Goal: Participate in discussion

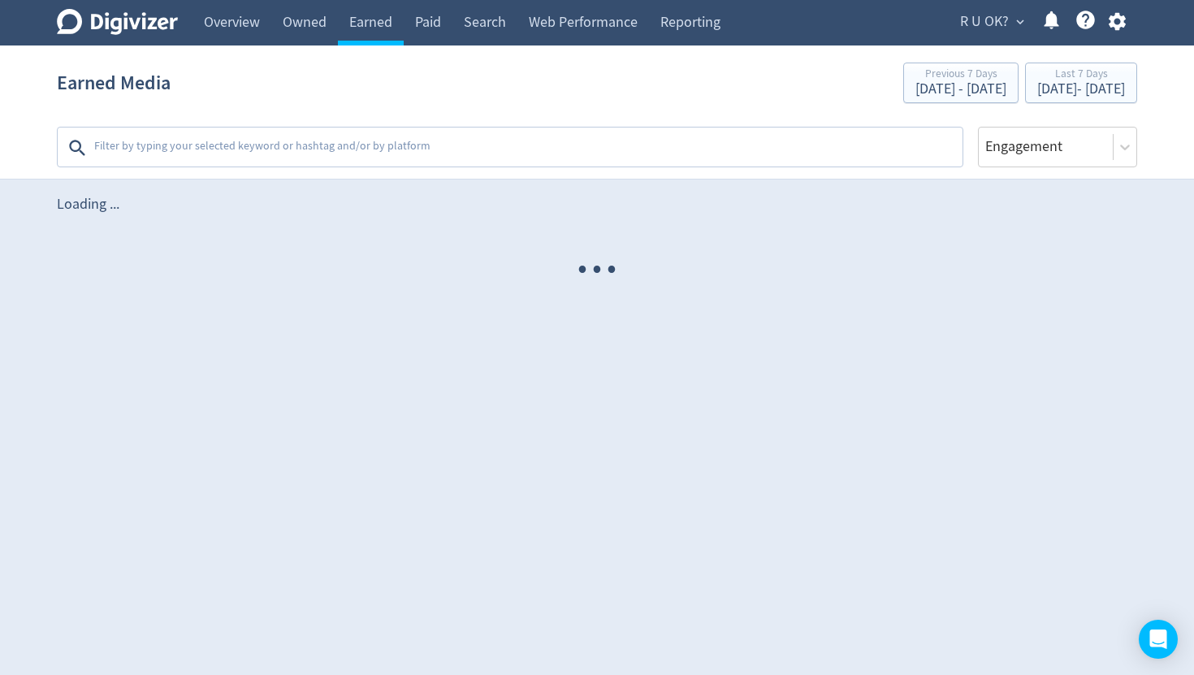
click at [381, 143] on textarea at bounding box center [527, 148] width 868 height 32
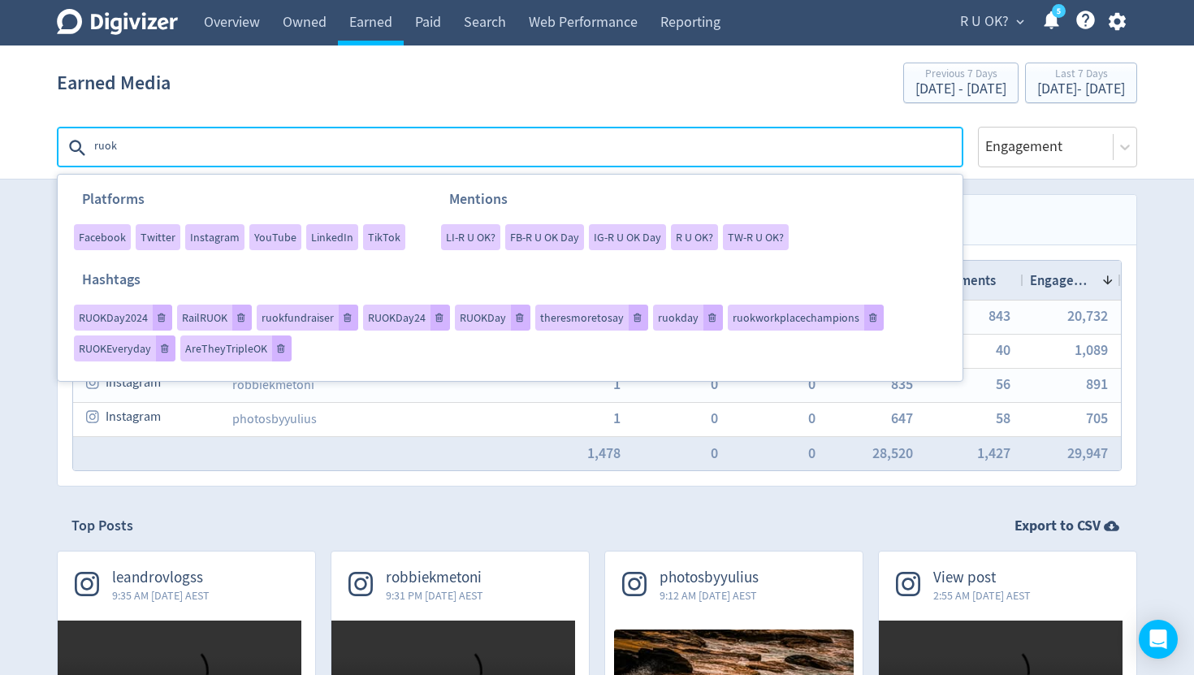
type textarea "#ruok"
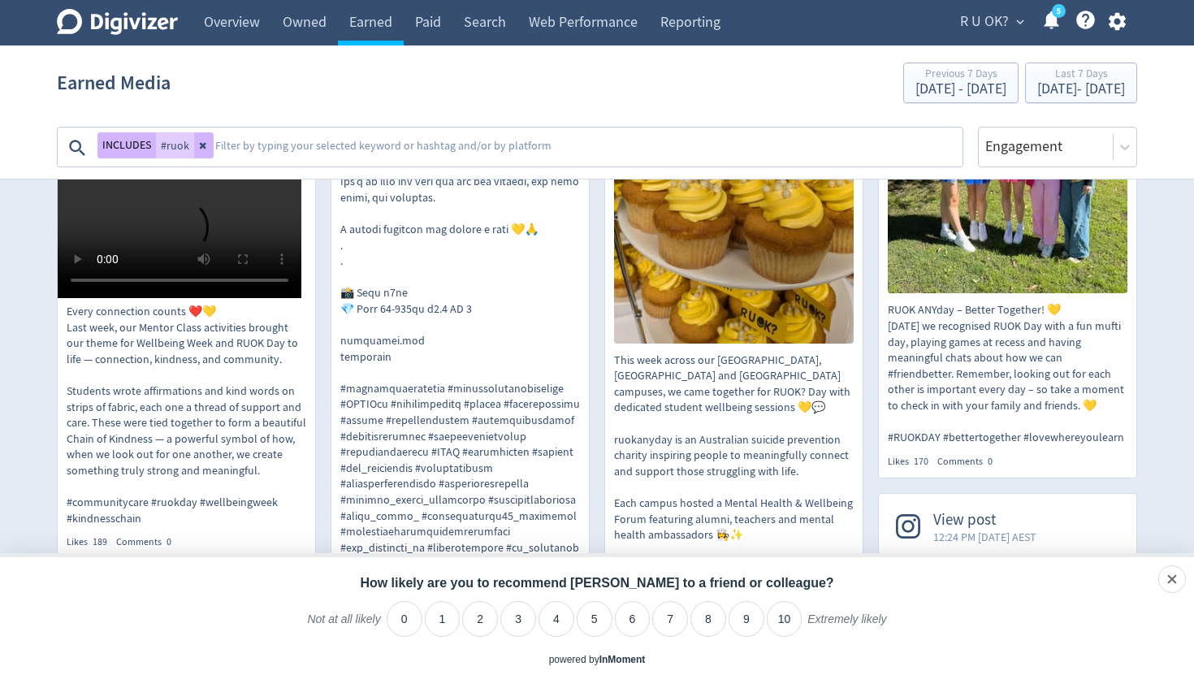
scroll to position [1009, 0]
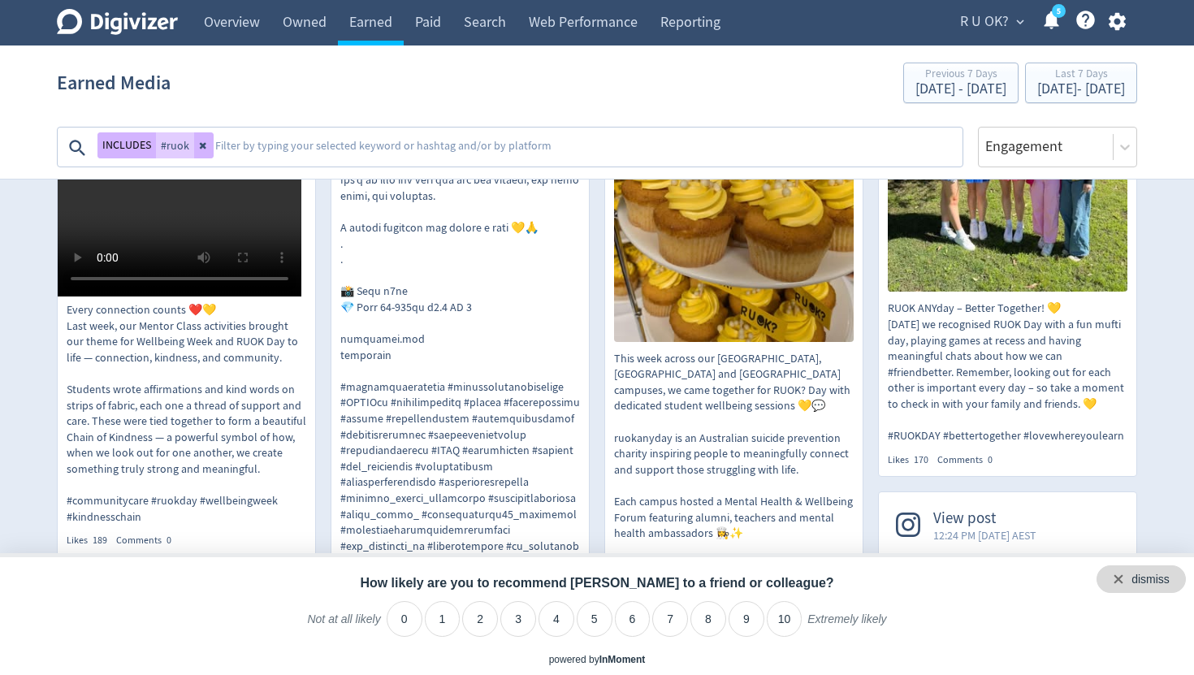
click at [1176, 574] on div "dismiss" at bounding box center [1141, 579] width 89 height 28
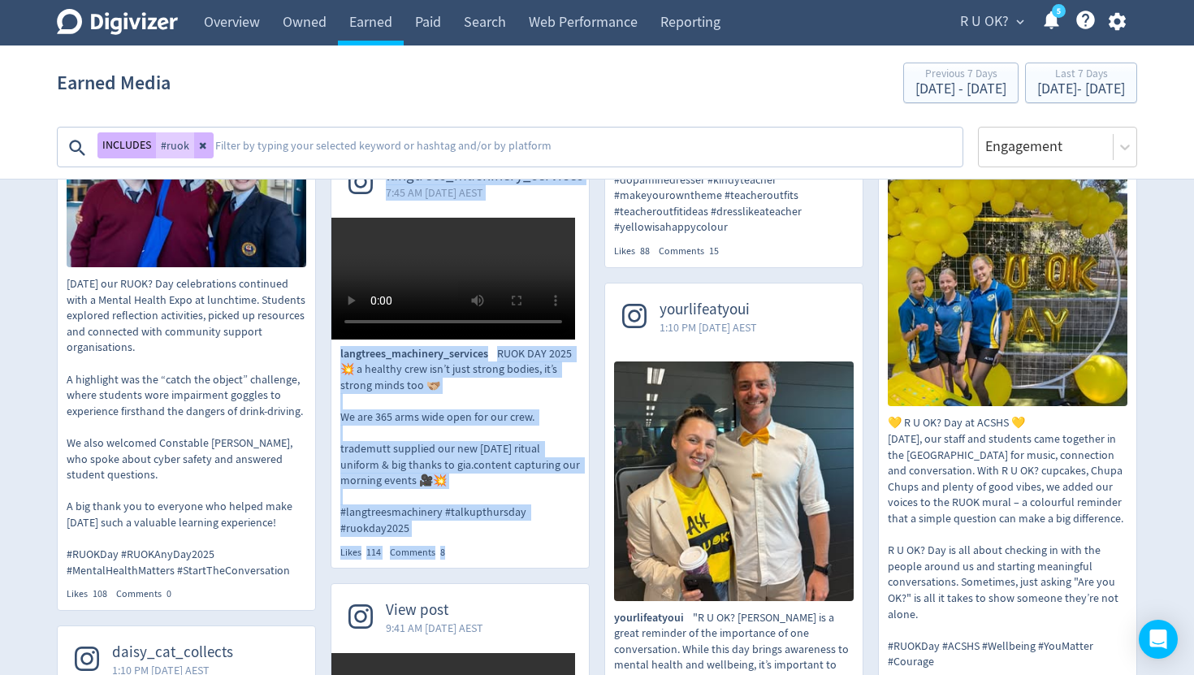
scroll to position [3210, 0]
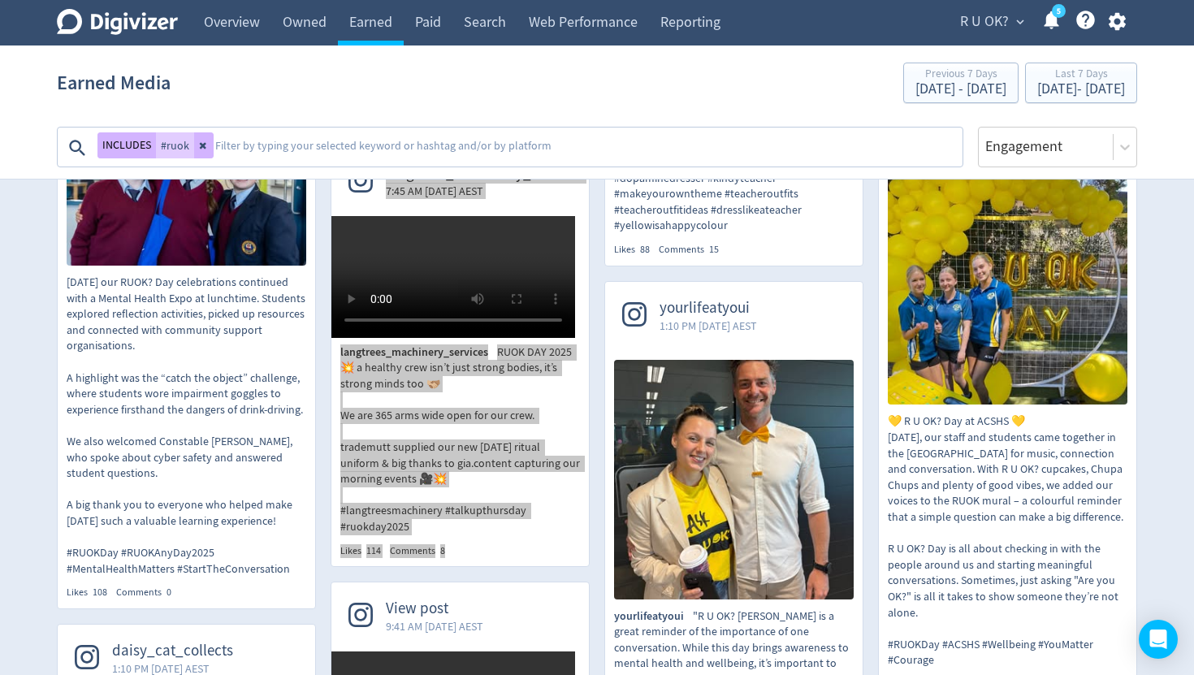
drag, startPoint x: 419, startPoint y: 620, endPoint x: 989, endPoint y: 8, distance: 836.3
click at [0, 0] on div "Digivizer Logo [PERSON_NAME] Logo Overview Owned Earned Paid Search Web Perform…" at bounding box center [597, 648] width 1194 height 7716
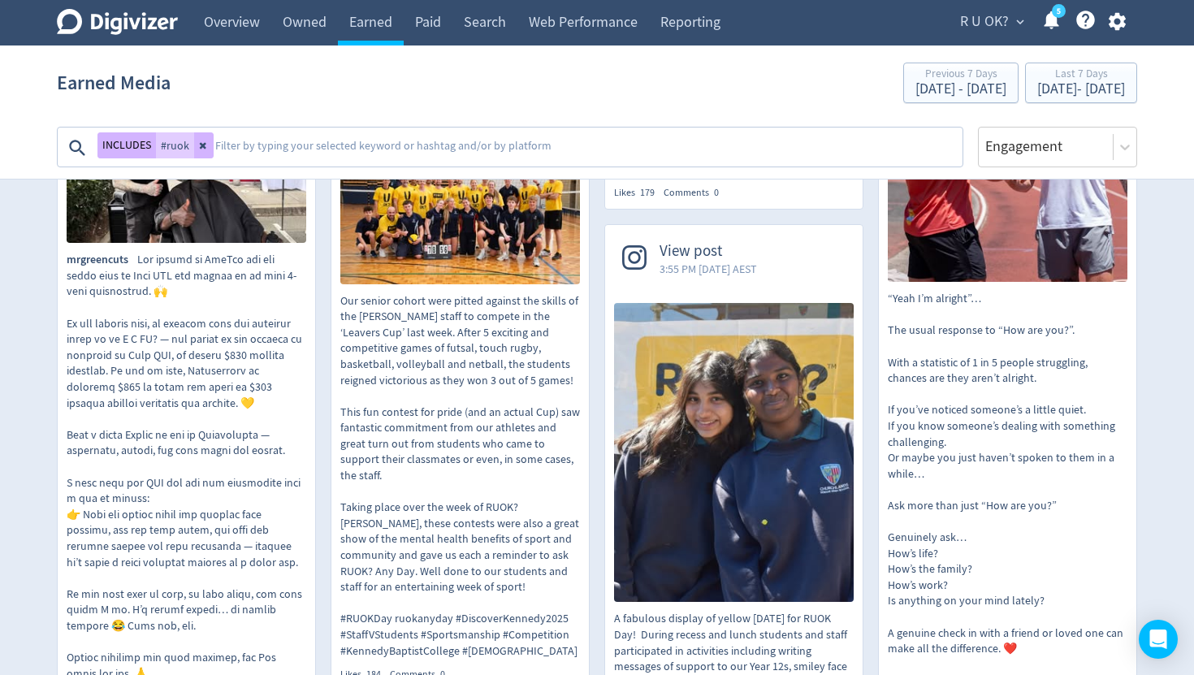
scroll to position [0, 0]
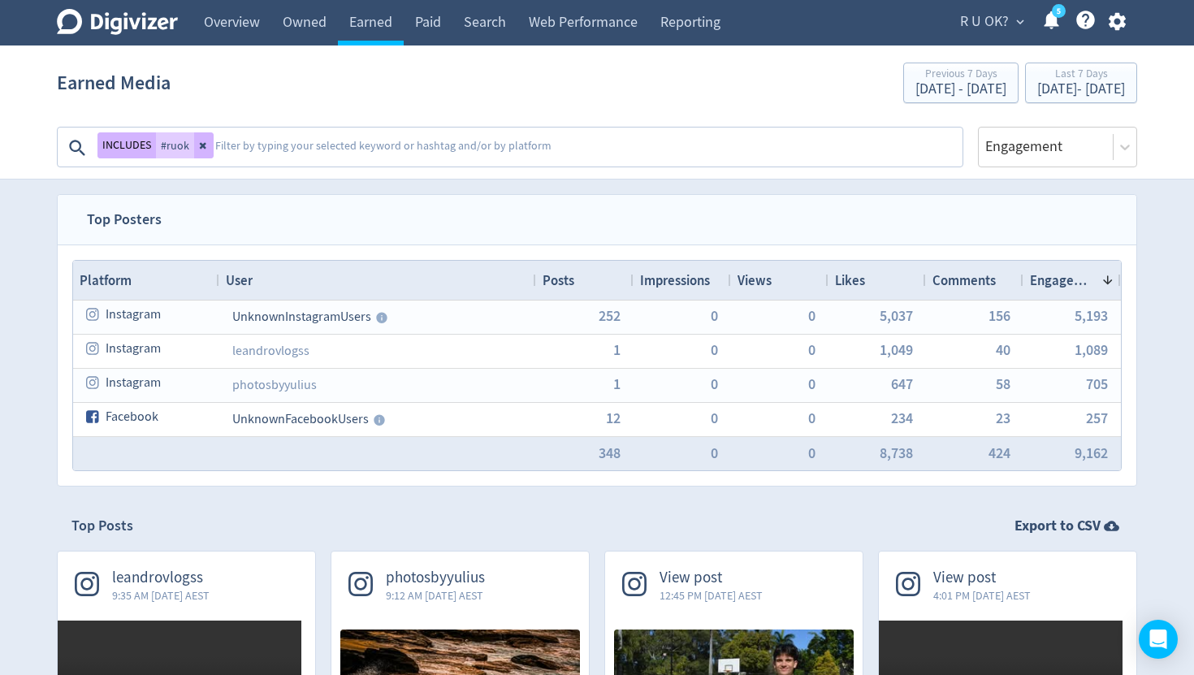
click at [362, 148] on textarea at bounding box center [587, 148] width 747 height 32
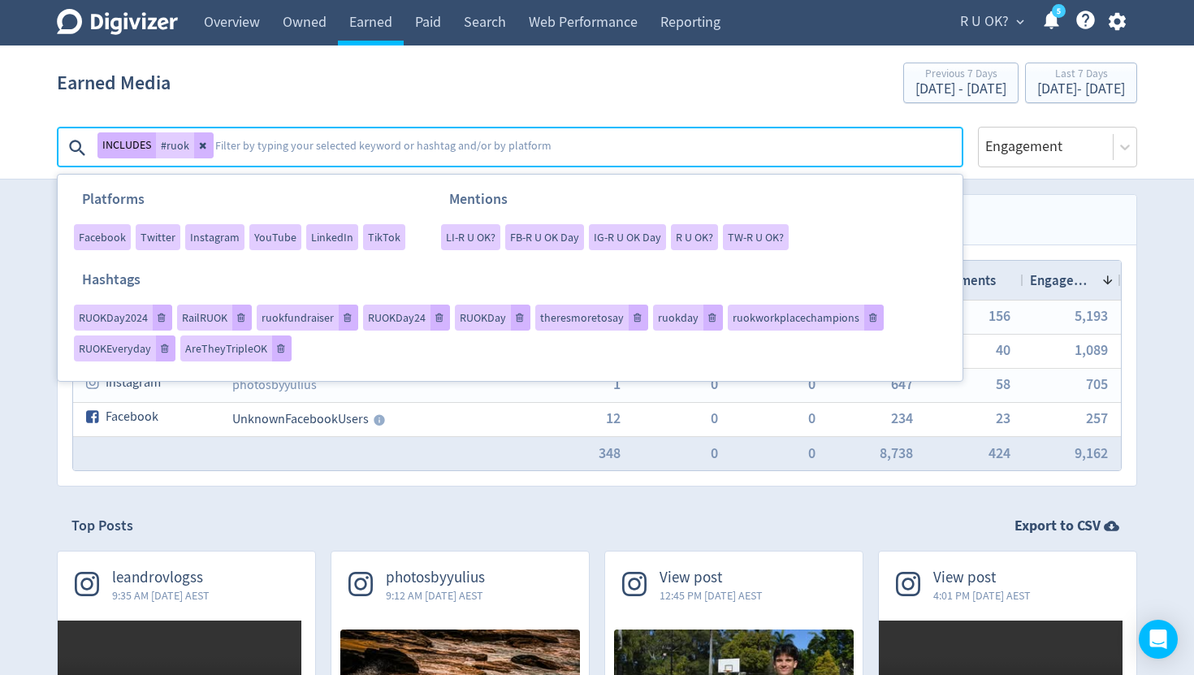
click at [207, 148] on button at bounding box center [203, 145] width 19 height 26
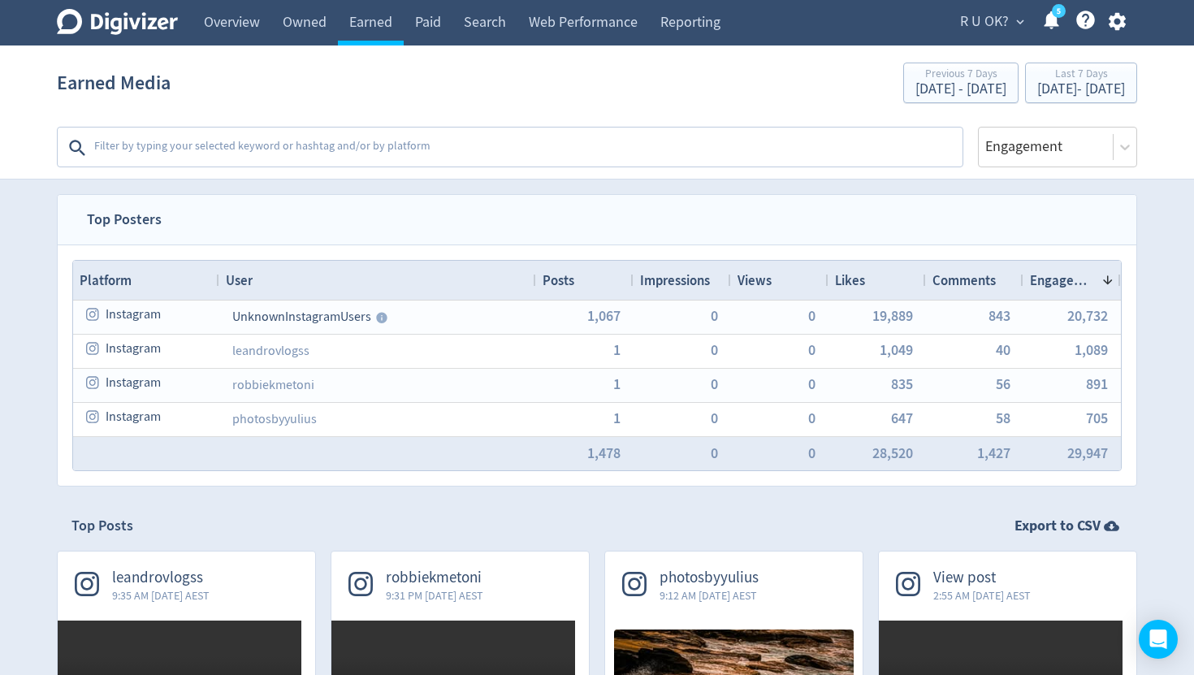
click at [211, 147] on textarea at bounding box center [527, 148] width 868 height 32
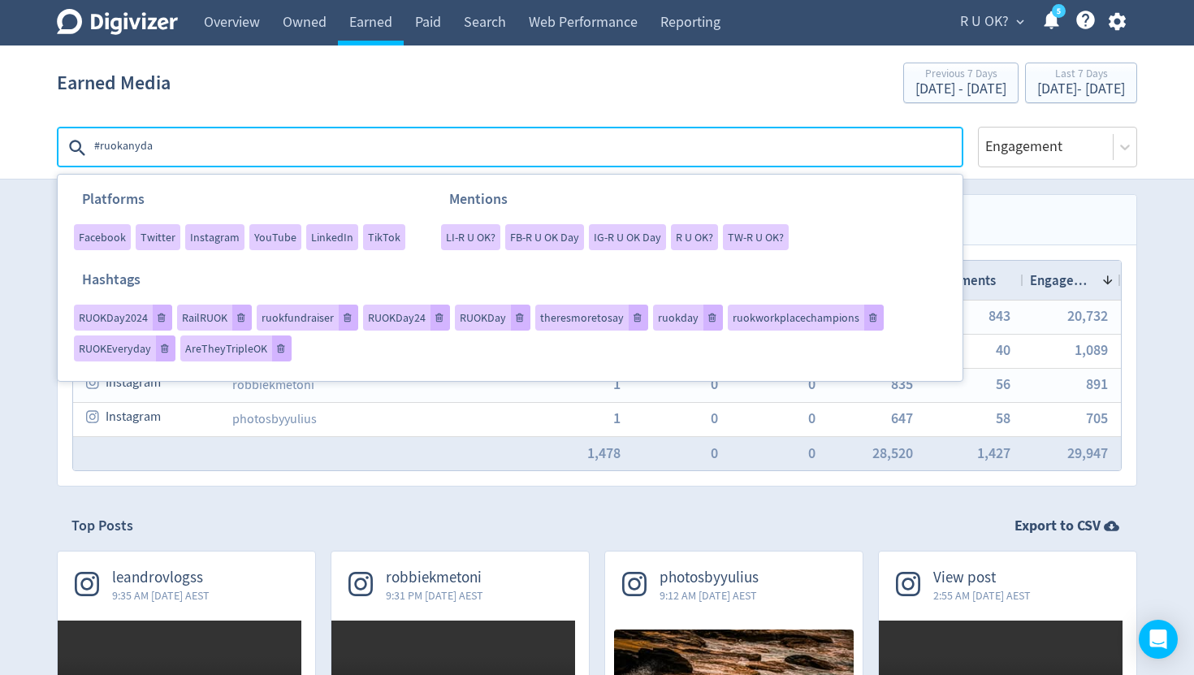
type textarea "#ruokanyday"
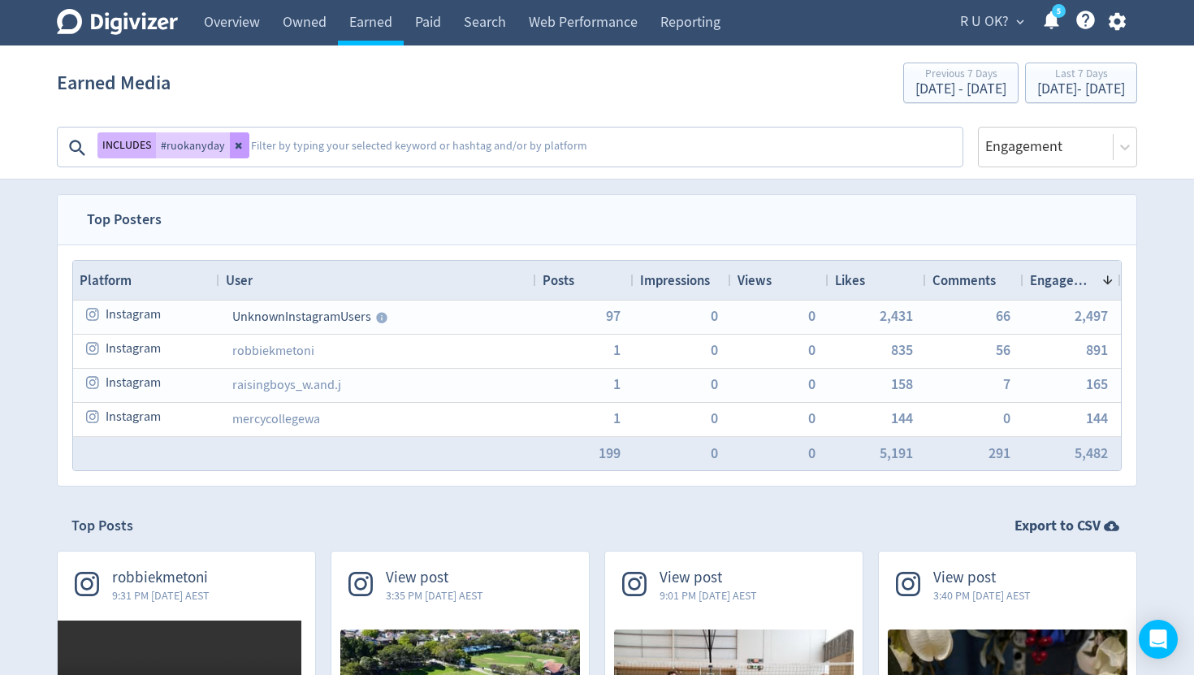
click at [230, 145] on button at bounding box center [239, 145] width 19 height 26
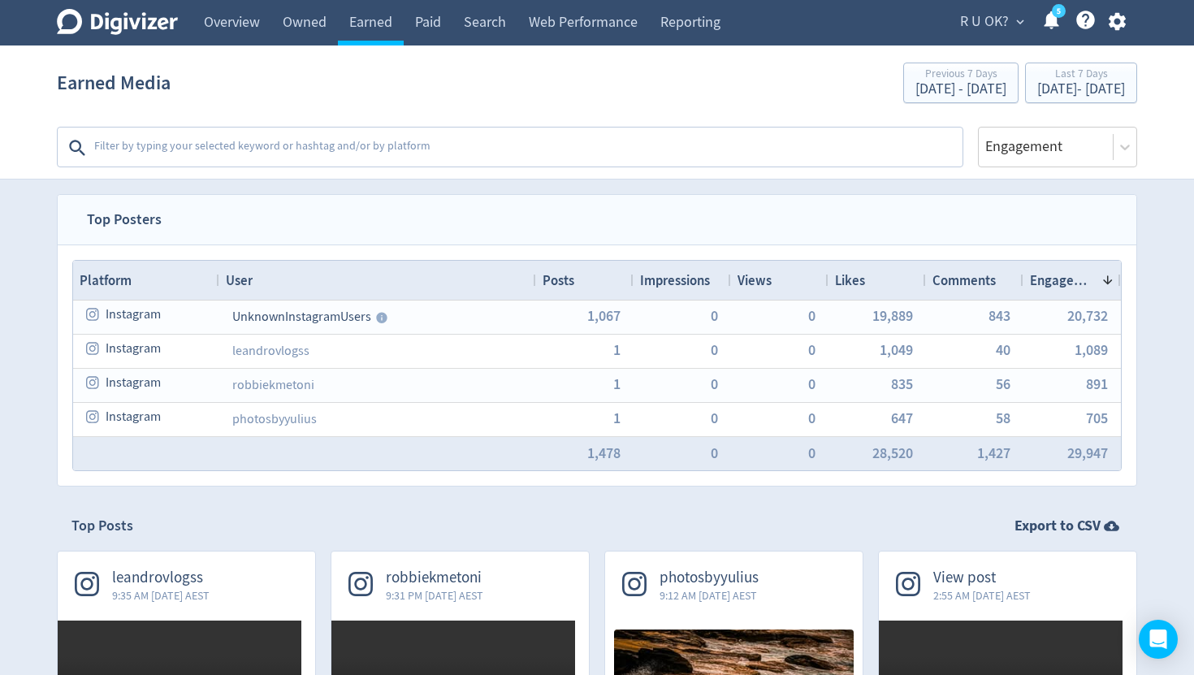
click at [213, 148] on textarea at bounding box center [527, 148] width 868 height 32
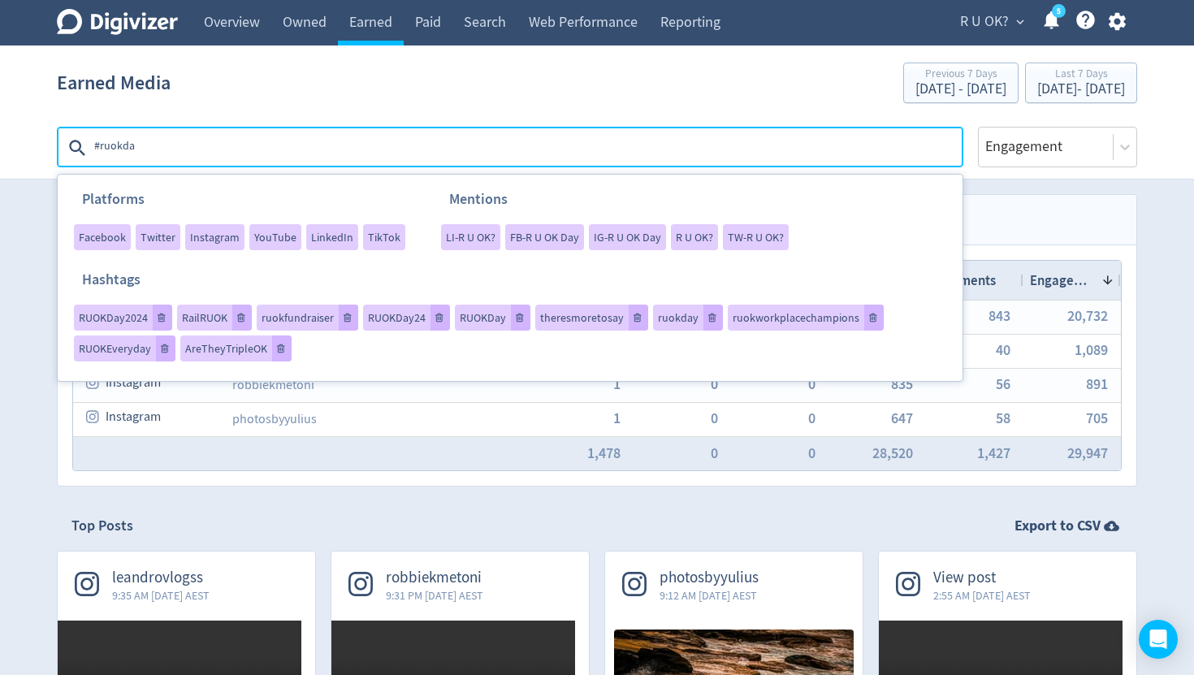
type textarea "#ruokday"
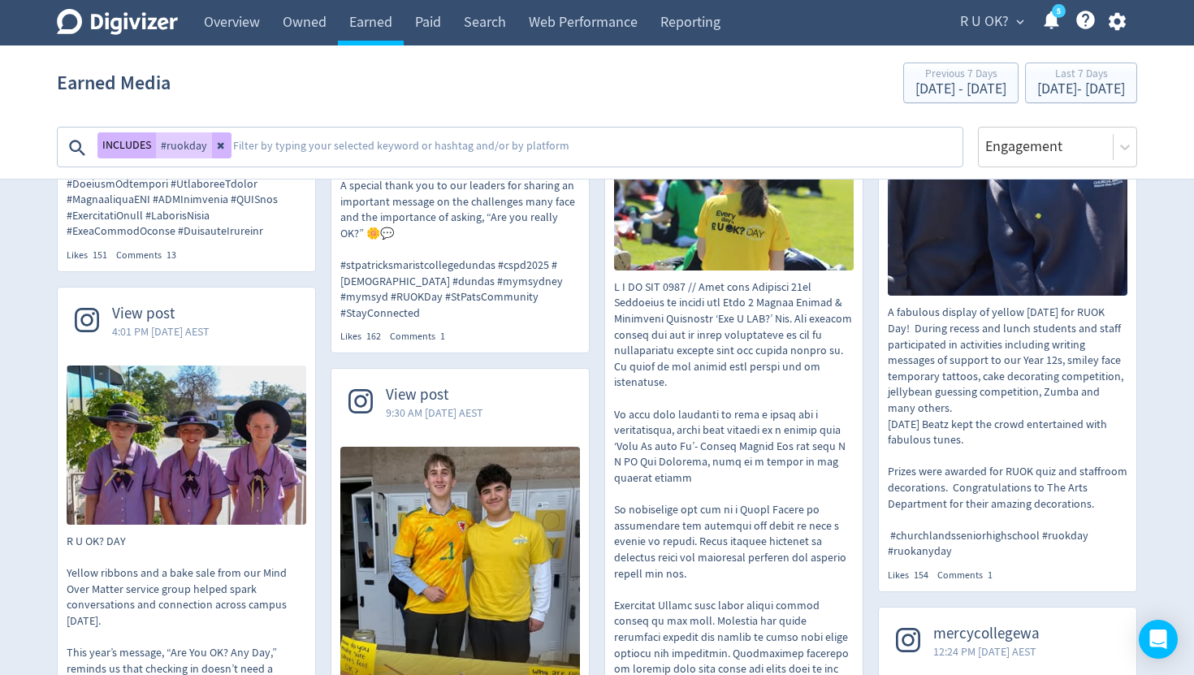
scroll to position [4307, 0]
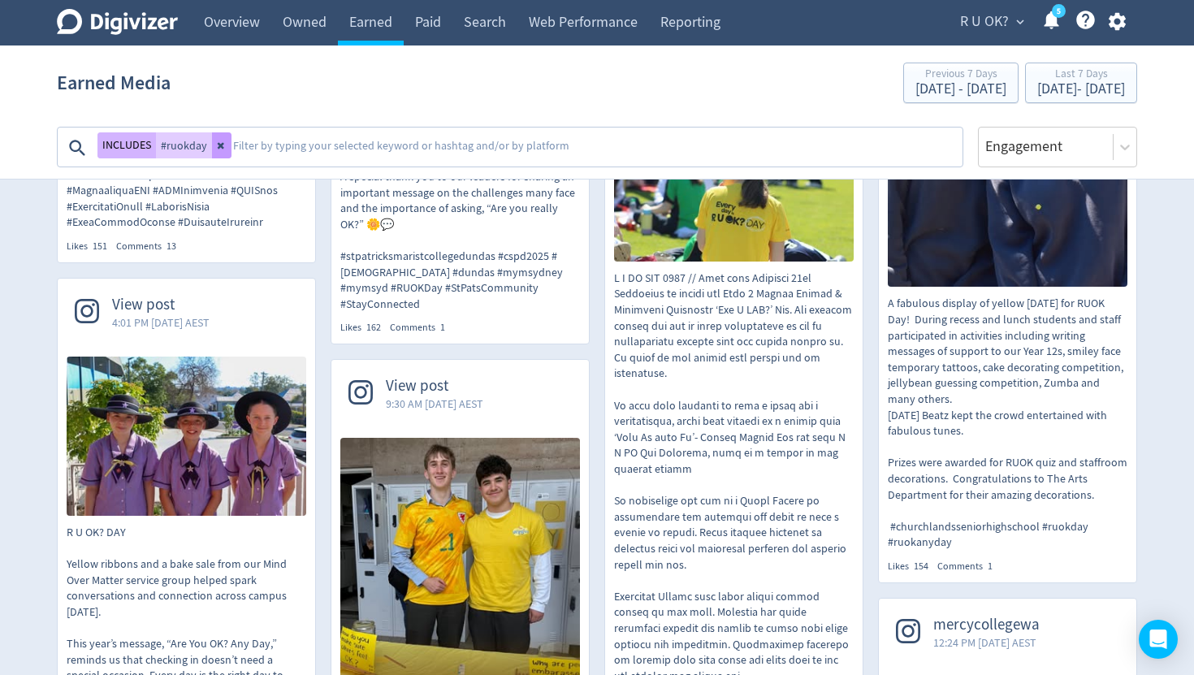
click at [218, 143] on icon at bounding box center [221, 146] width 6 height 6
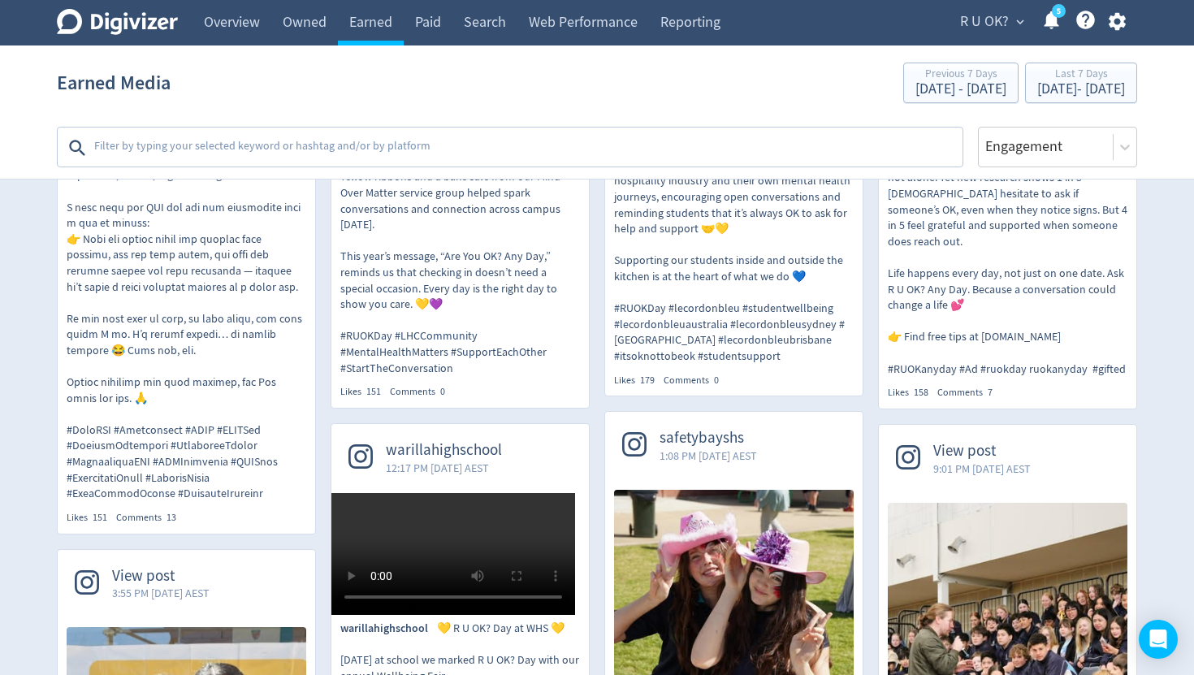
click at [216, 143] on textarea at bounding box center [527, 148] width 868 height 32
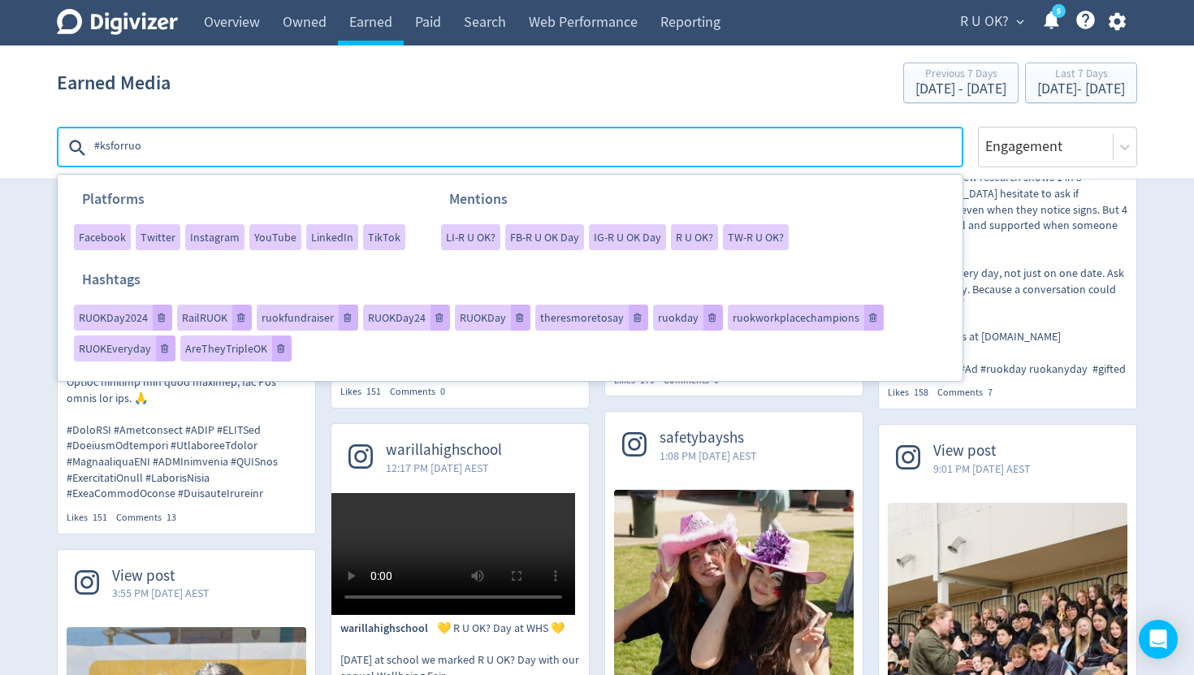
type textarea "#ksforruok"
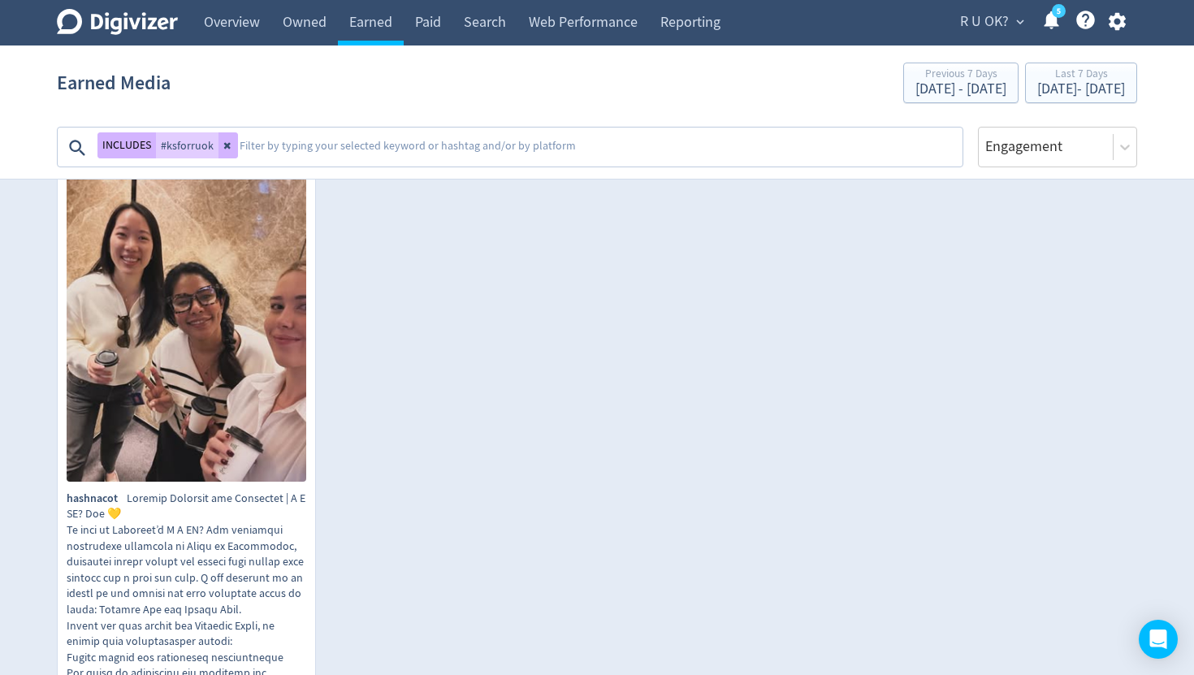
scroll to position [0, 0]
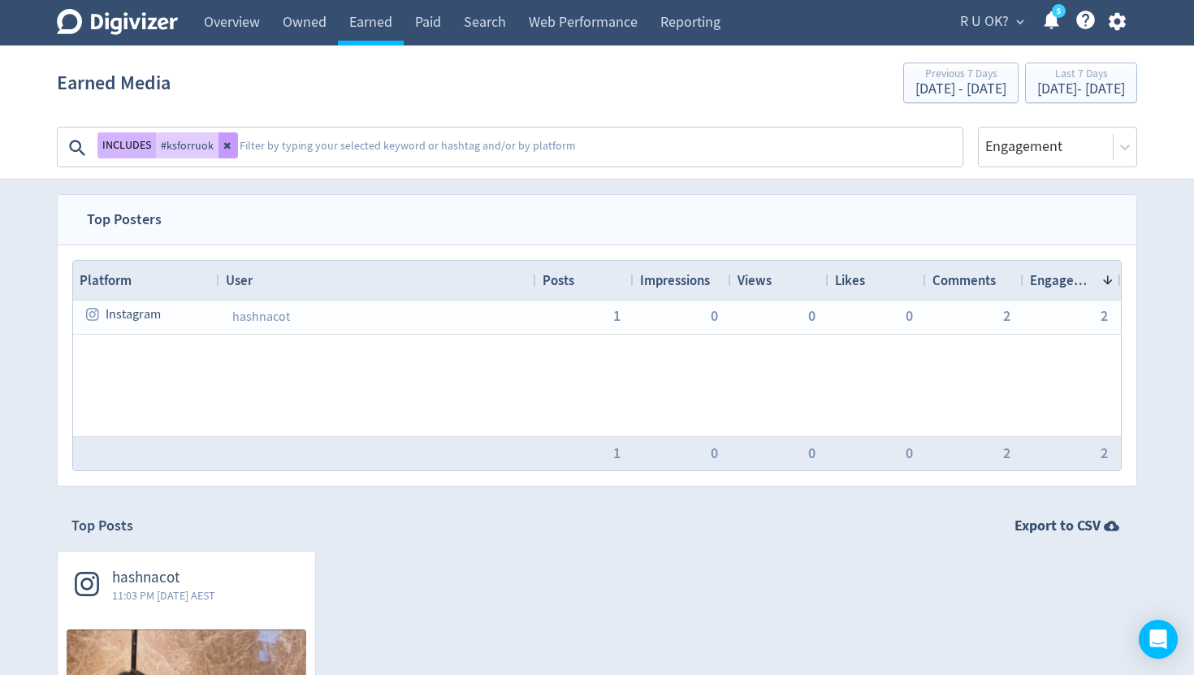
click at [229, 148] on icon at bounding box center [228, 146] width 10 height 10
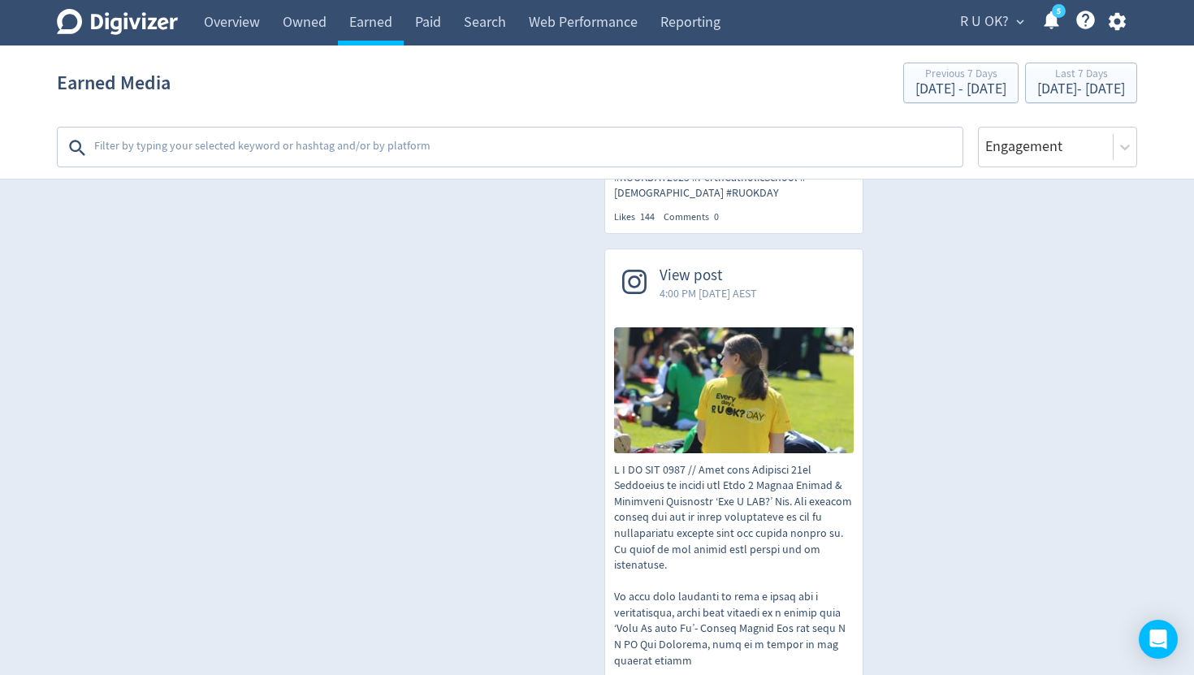
scroll to position [7292, 0]
